Goal: Information Seeking & Learning: Learn about a topic

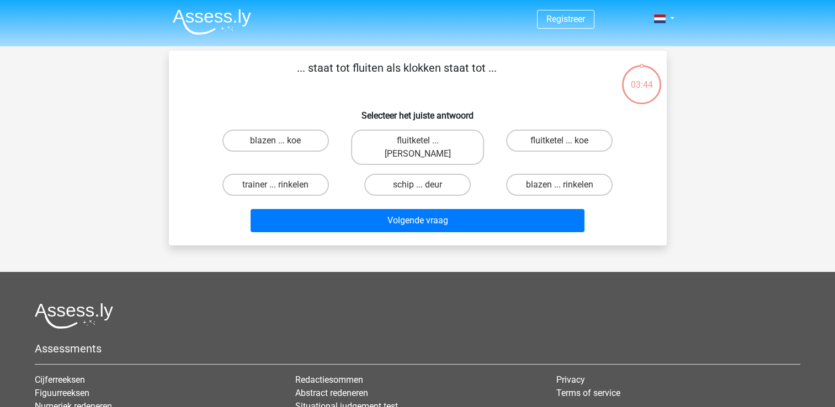
click at [419, 142] on input "fluitketel ... luiden" at bounding box center [420, 144] width 7 height 7
radio input "true"
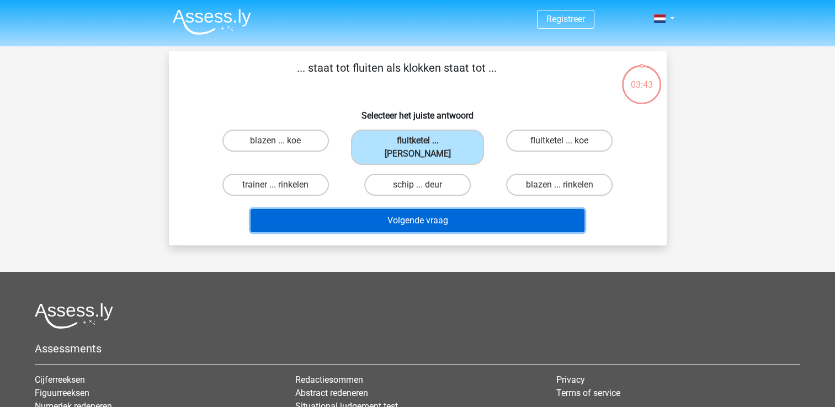
click at [424, 209] on button "Volgende vraag" at bounding box center [418, 220] width 334 height 23
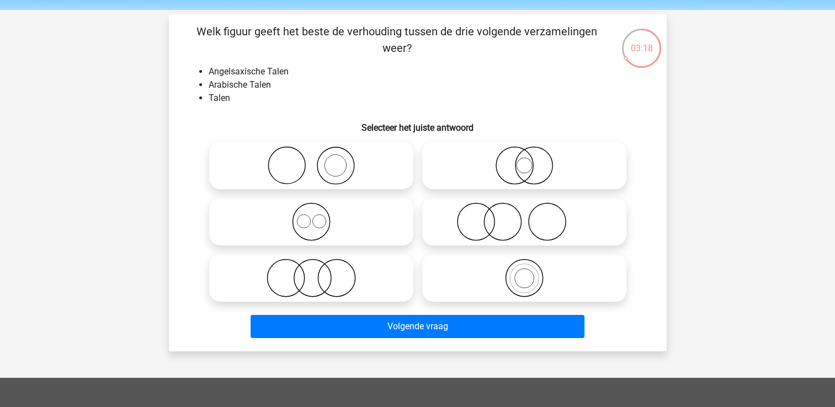
scroll to position [55, 0]
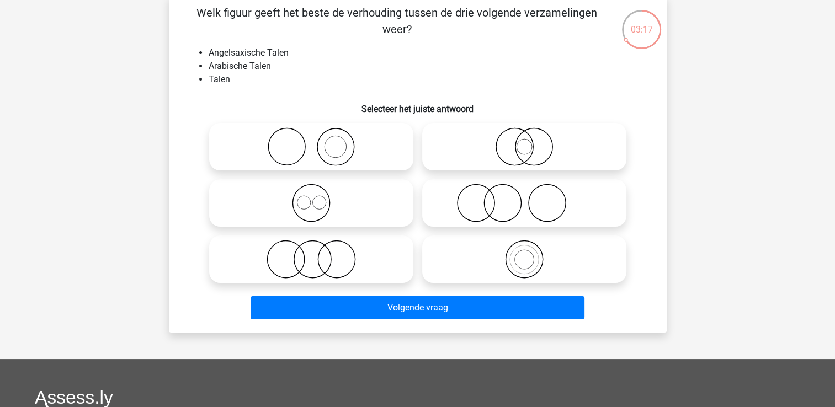
click at [368, 202] on icon at bounding box center [311, 203] width 195 height 39
click at [318, 198] on input "radio" at bounding box center [314, 193] width 7 height 7
radio input "true"
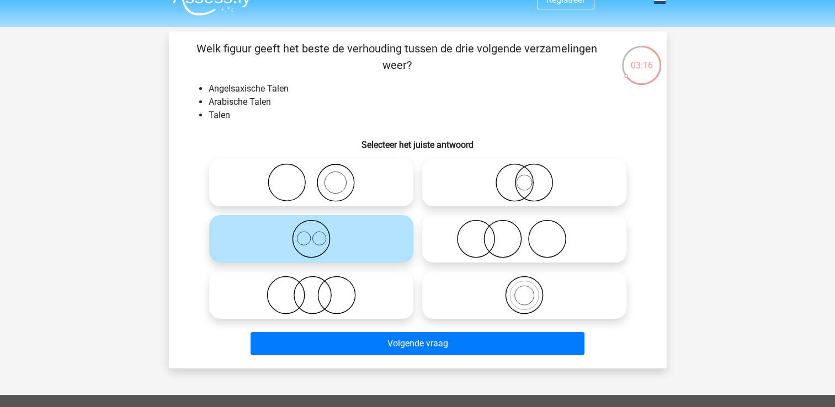
scroll to position [0, 0]
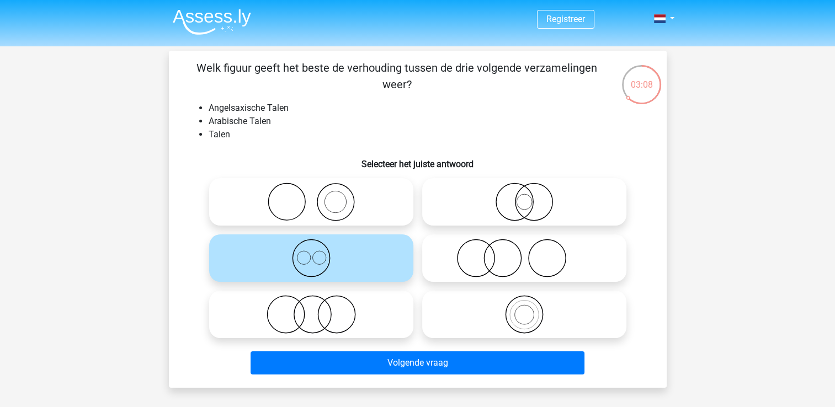
click at [500, 217] on icon at bounding box center [524, 202] width 195 height 39
click at [524, 196] on input "radio" at bounding box center [527, 192] width 7 height 7
radio input "true"
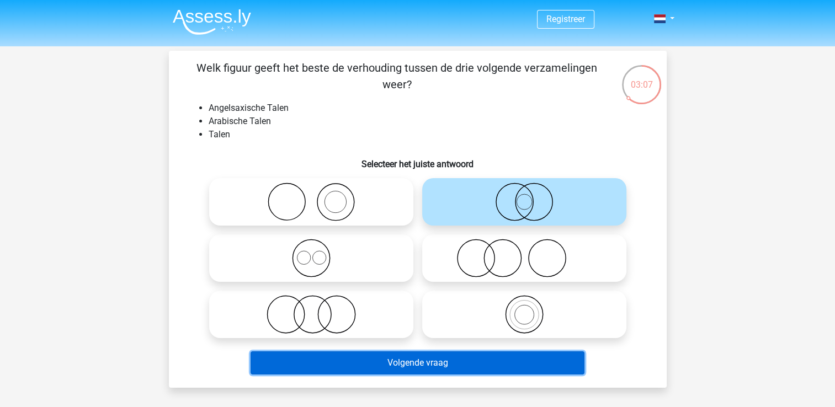
click at [450, 360] on button "Volgende vraag" at bounding box center [418, 363] width 334 height 23
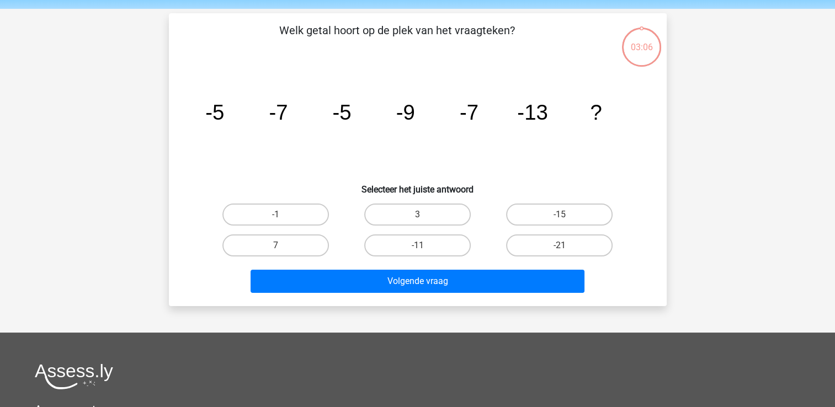
scroll to position [51, 0]
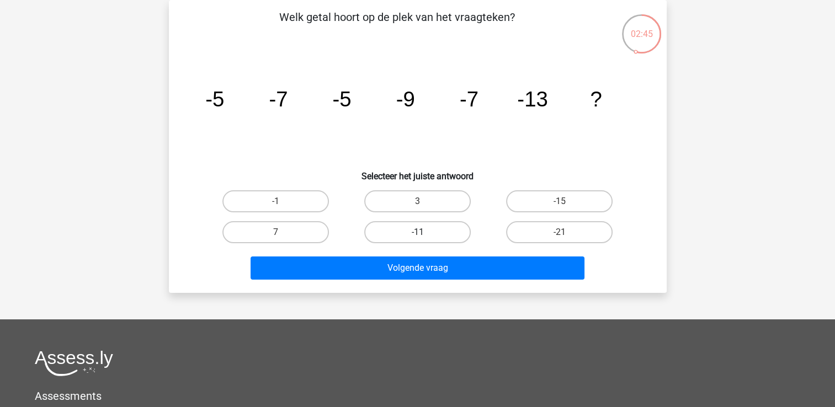
click at [439, 226] on label "-11" at bounding box center [417, 232] width 107 height 22
click at [424, 232] on input "-11" at bounding box center [420, 235] width 7 height 7
radio input "true"
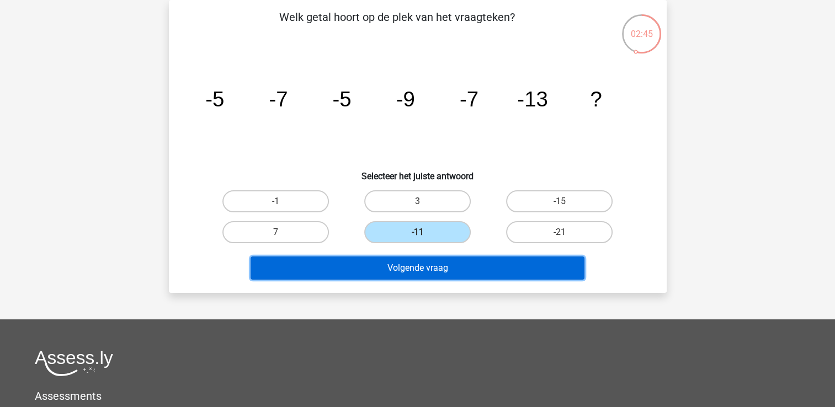
click at [438, 262] on button "Volgende vraag" at bounding box center [418, 268] width 334 height 23
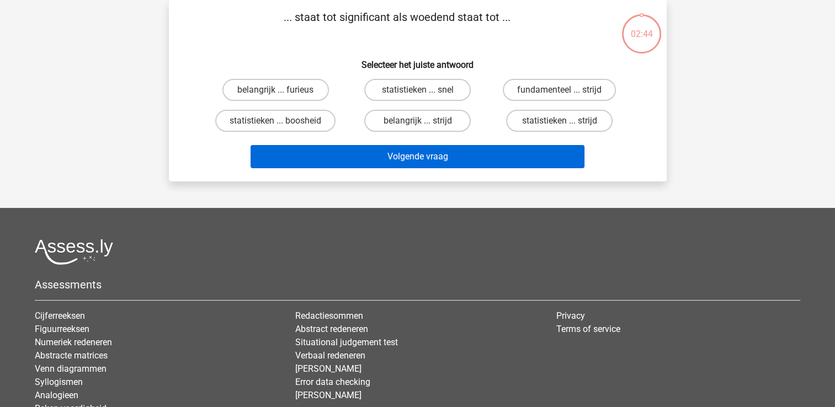
scroll to position [0, 0]
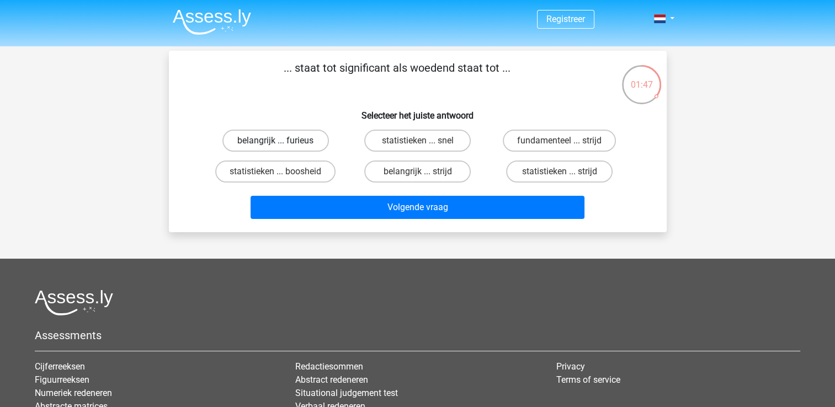
click at [301, 146] on label "belangrijk ... furieus" at bounding box center [275, 141] width 107 height 22
click at [283, 146] on input "belangrijk ... furieus" at bounding box center [278, 144] width 7 height 7
radio input "true"
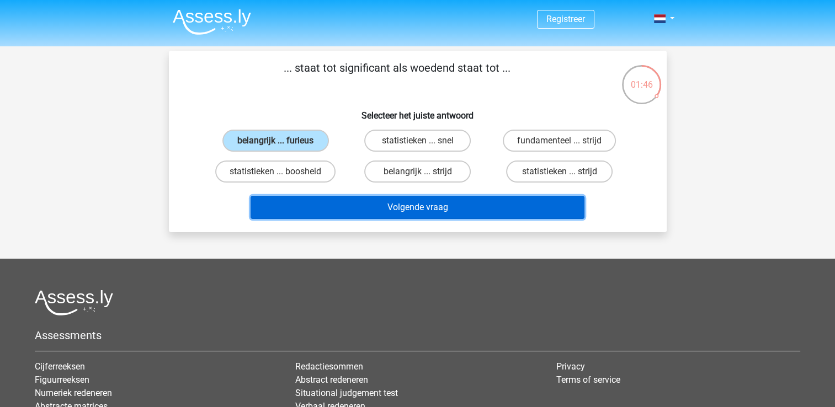
click at [370, 208] on button "Volgende vraag" at bounding box center [418, 207] width 334 height 23
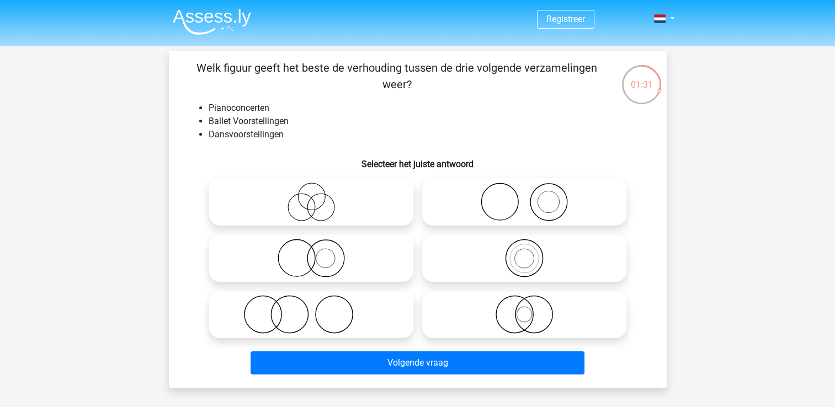
click at [312, 196] on circle at bounding box center [320, 207] width 27 height 27
click at [312, 196] on input "radio" at bounding box center [314, 192] width 7 height 7
radio input "true"
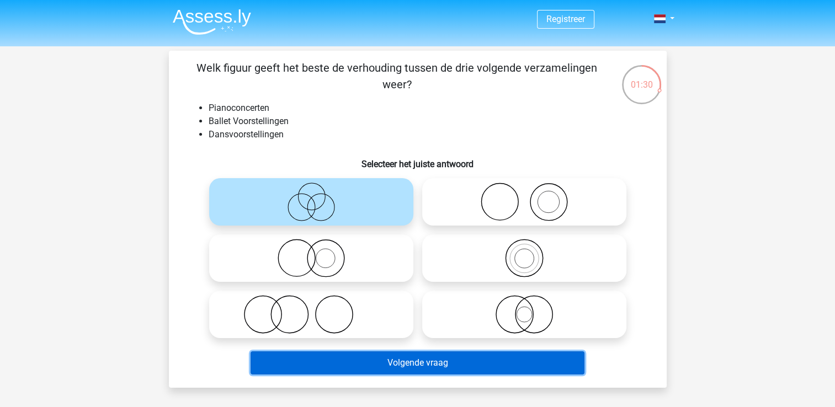
click at [396, 362] on button "Volgende vraag" at bounding box center [418, 363] width 334 height 23
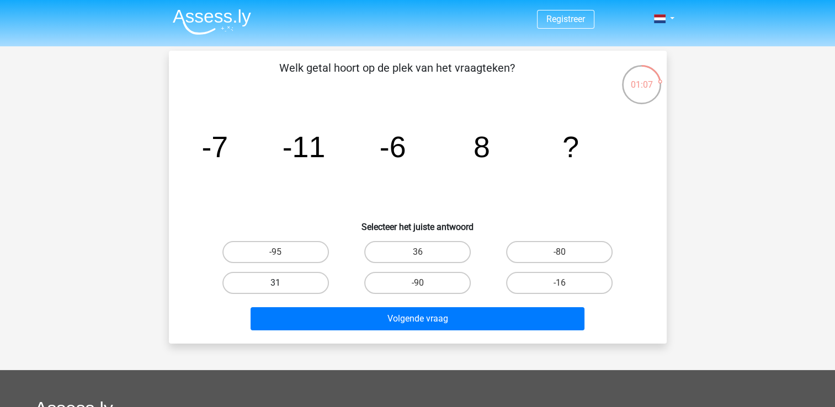
click at [314, 279] on label "31" at bounding box center [275, 283] width 107 height 22
click at [283, 283] on input "31" at bounding box center [278, 286] width 7 height 7
radio input "true"
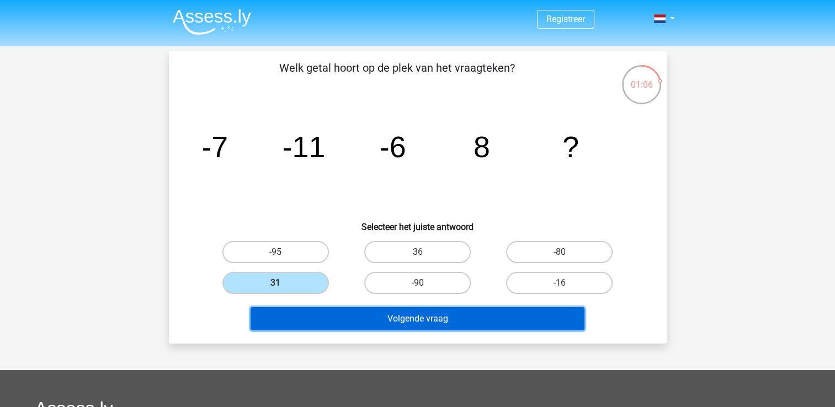
click at [406, 327] on button "Volgende vraag" at bounding box center [418, 318] width 334 height 23
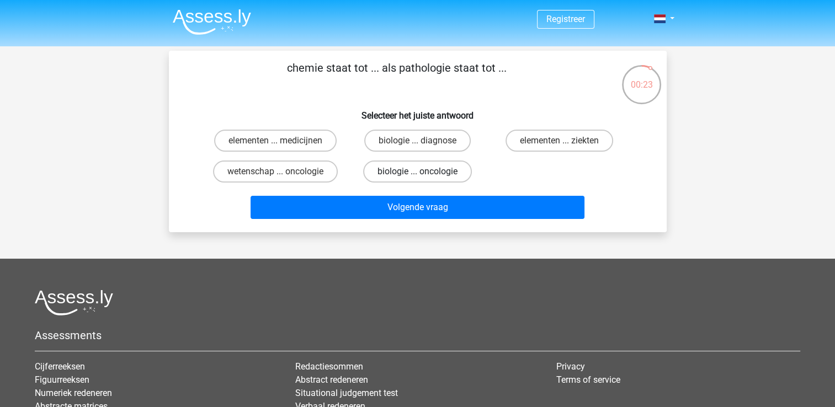
click at [434, 171] on label "biologie ... oncologie" at bounding box center [417, 172] width 109 height 22
click at [424, 172] on input "biologie ... oncologie" at bounding box center [420, 175] width 7 height 7
radio input "true"
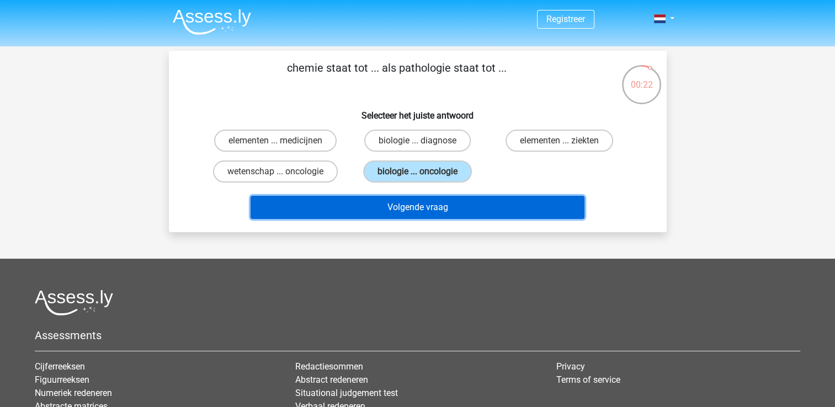
click at [403, 197] on button "Volgende vraag" at bounding box center [418, 207] width 334 height 23
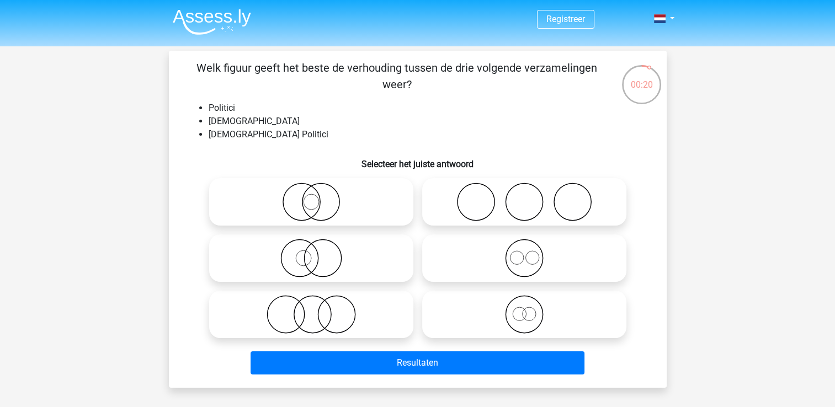
click at [352, 253] on icon at bounding box center [311, 258] width 195 height 39
click at [318, 253] on input "radio" at bounding box center [314, 249] width 7 height 7
radio input "true"
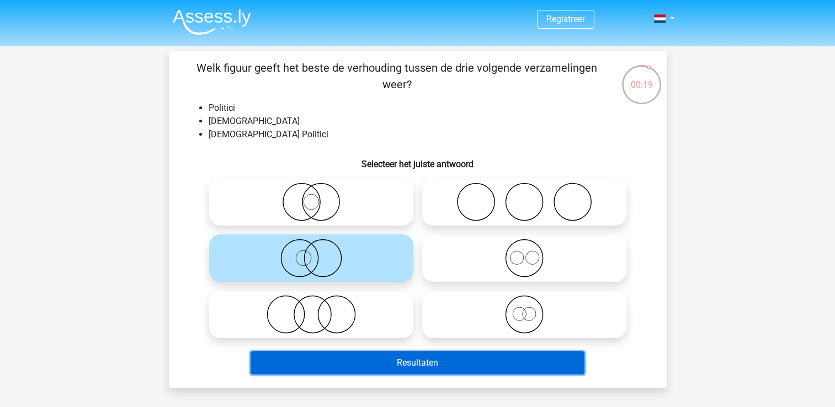
click at [415, 361] on button "Resultaten" at bounding box center [418, 363] width 334 height 23
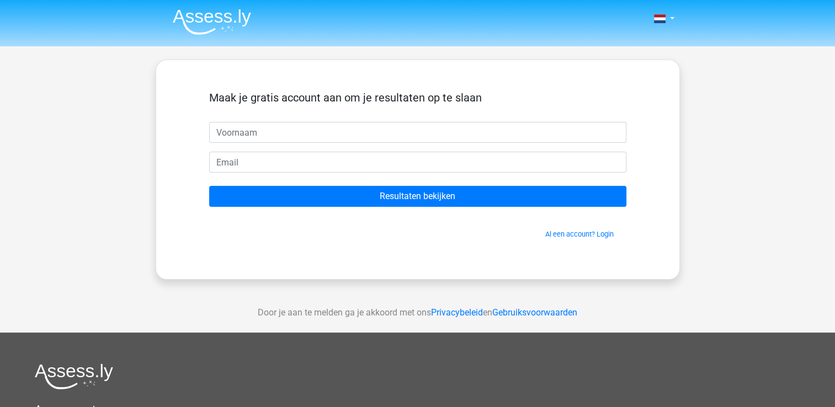
click at [254, 133] on input "text" at bounding box center [417, 132] width 417 height 21
type input "michael sikkink"
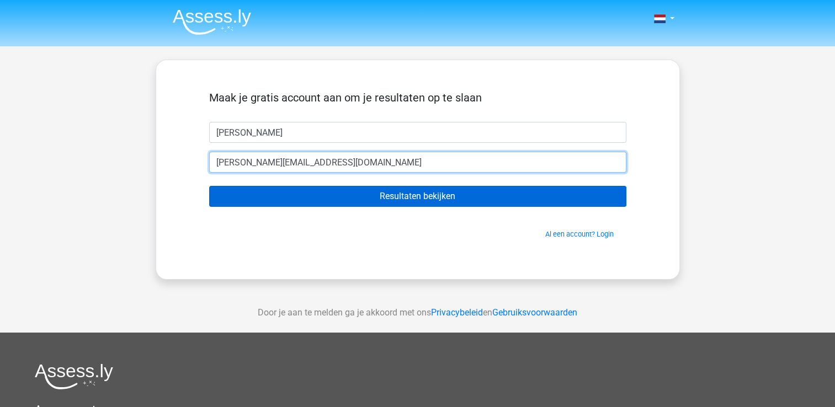
type input "[PERSON_NAME][EMAIL_ADDRESS][DOMAIN_NAME]"
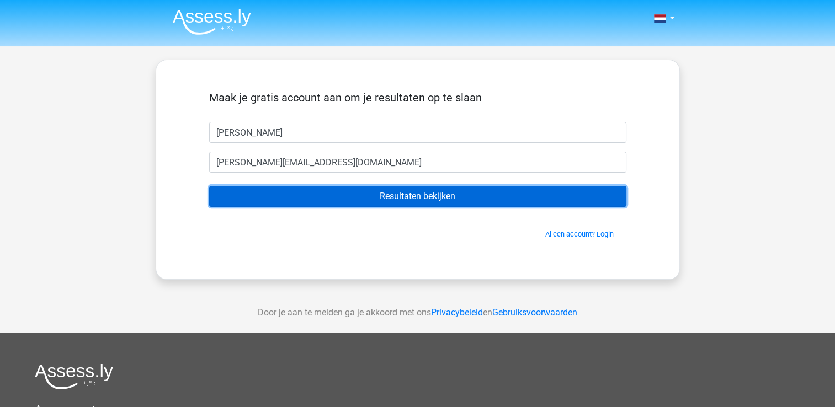
click at [416, 191] on input "Resultaten bekijken" at bounding box center [417, 196] width 417 height 21
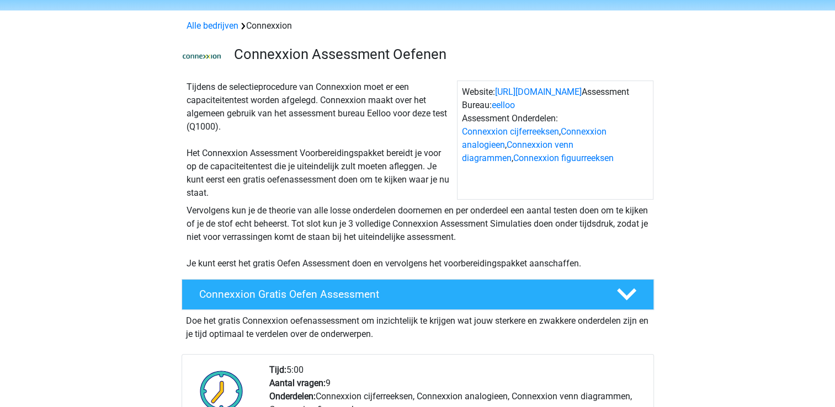
scroll to position [55, 0]
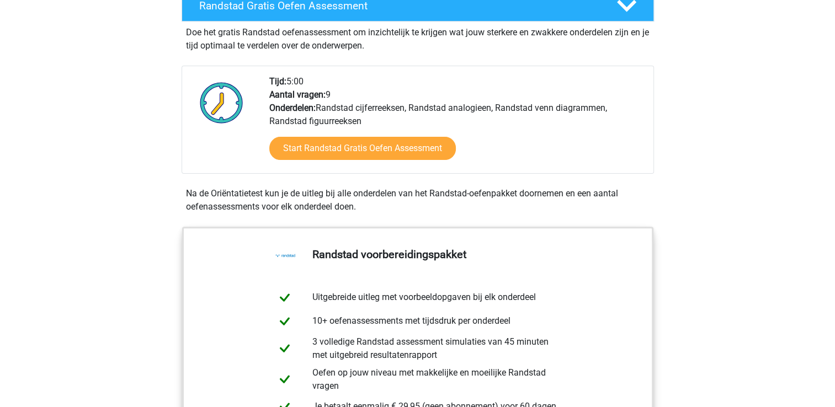
scroll to position [331, 0]
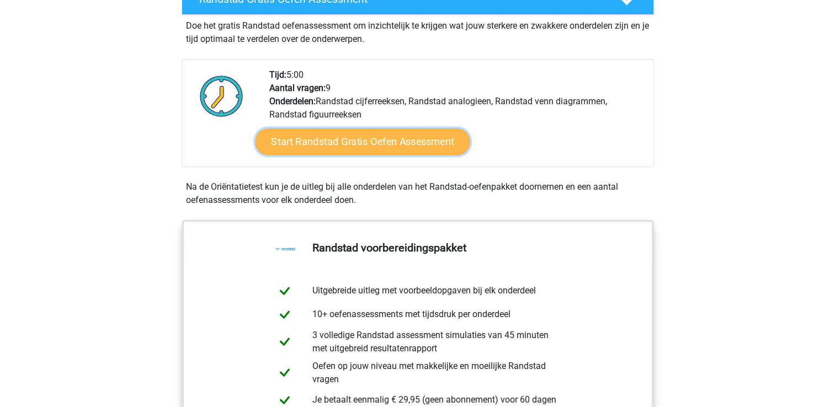
click at [321, 135] on link "Start Randstad Gratis Oefen Assessment" at bounding box center [362, 142] width 215 height 26
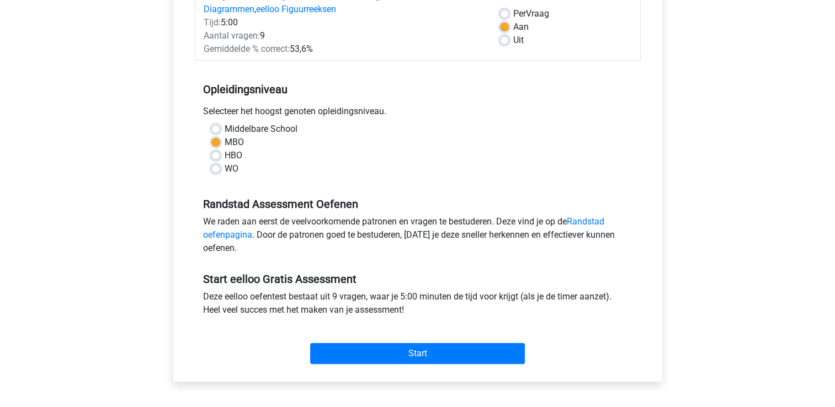
scroll to position [221, 0]
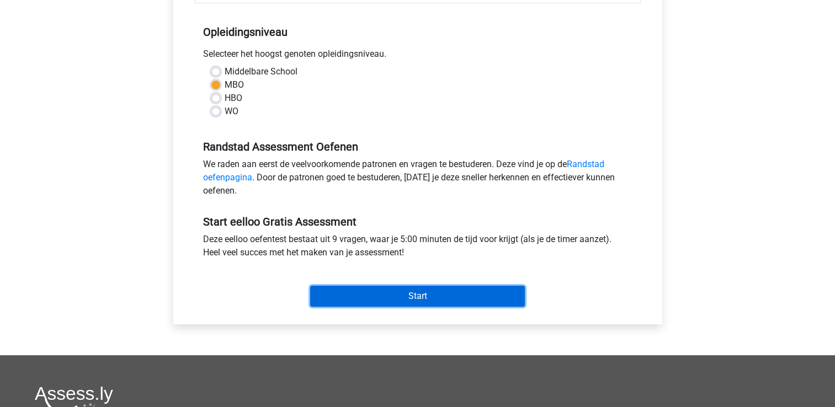
click at [344, 304] on input "Start" at bounding box center [417, 296] width 215 height 21
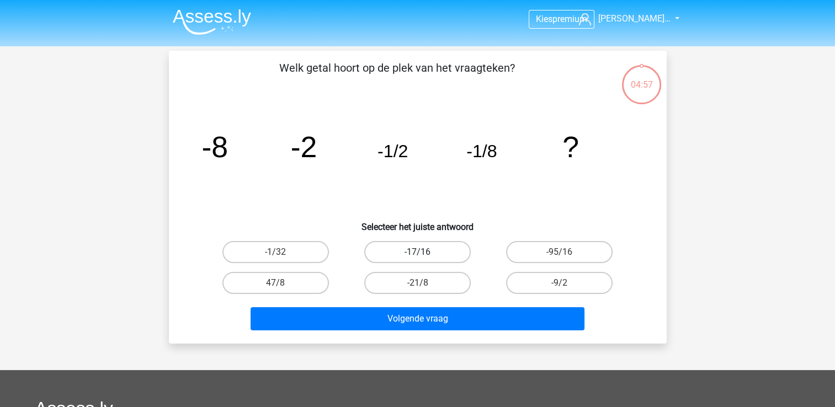
click at [387, 253] on label "-17/16" at bounding box center [417, 252] width 107 height 22
click at [417, 253] on input "-17/16" at bounding box center [420, 255] width 7 height 7
radio input "true"
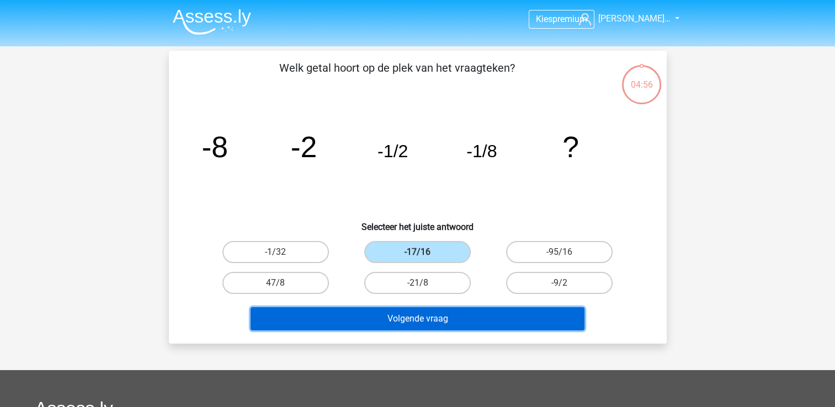
click at [407, 311] on button "Volgende vraag" at bounding box center [418, 318] width 334 height 23
